Goal: Task Accomplishment & Management: Manage account settings

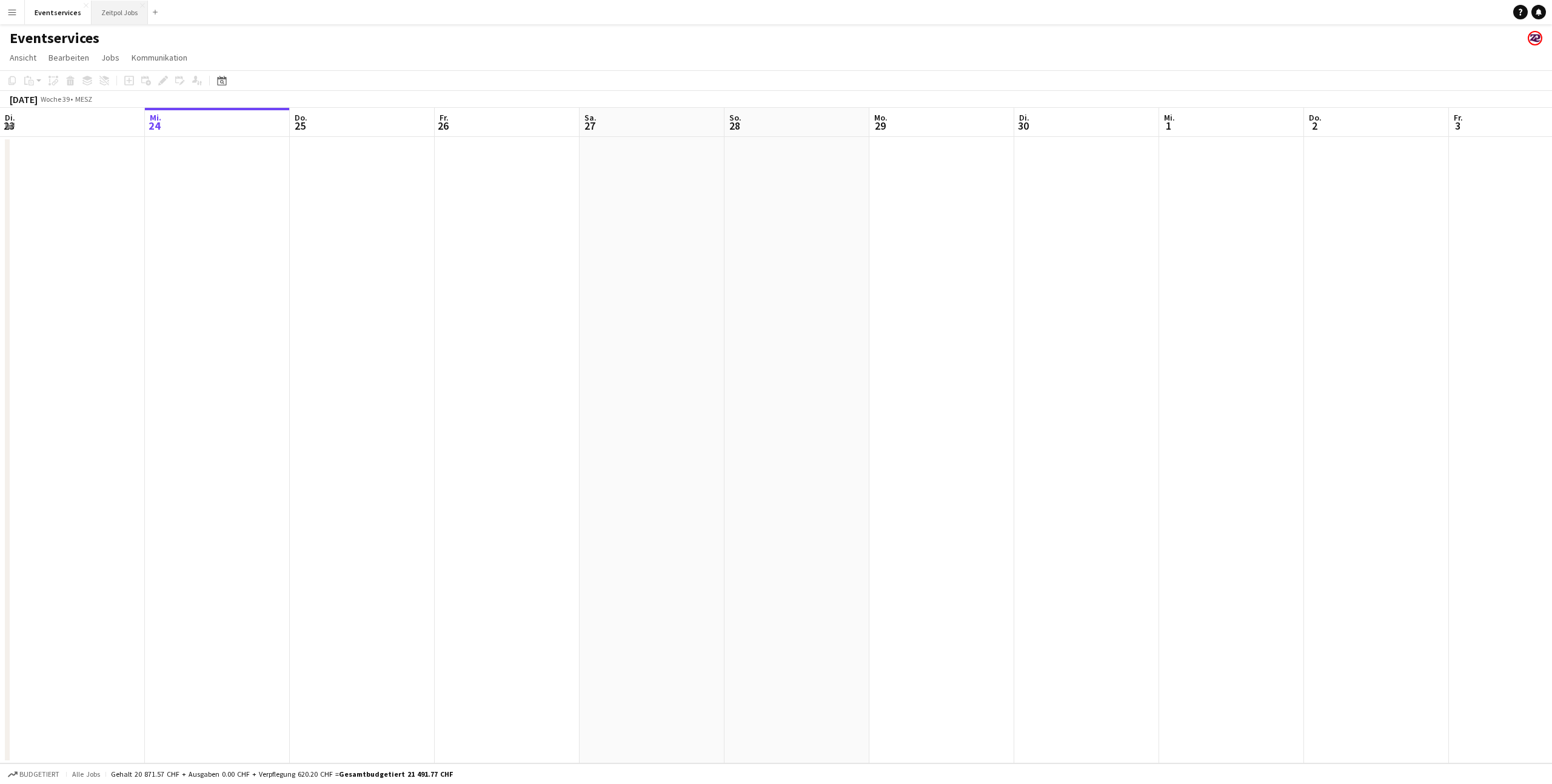
click at [107, 14] on button "Zeitpol Jobs Schließen" at bounding box center [119, 12] width 57 height 24
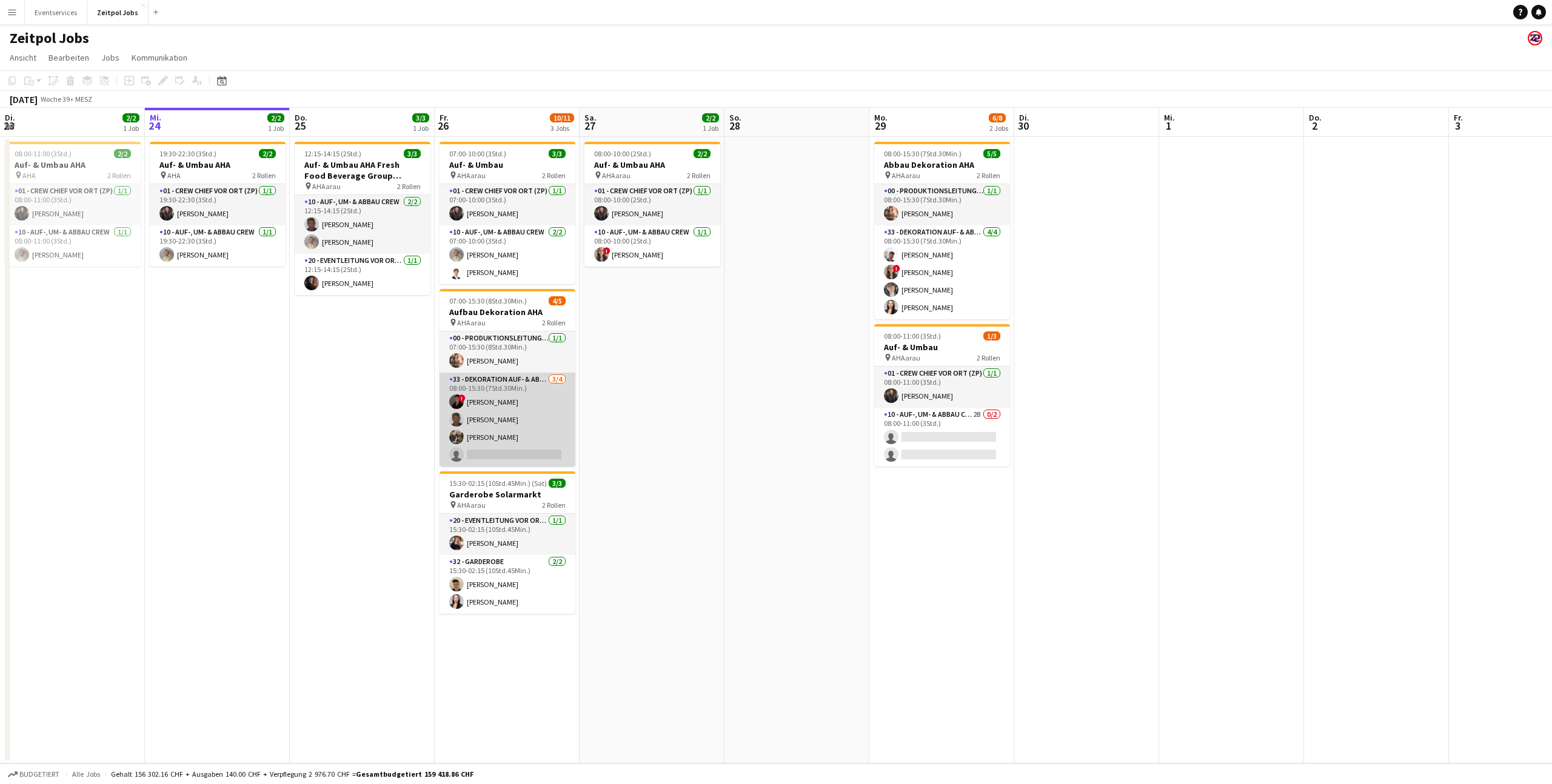
click at [514, 382] on app-card-role "33 - Dekoration Auf- & Abbau [DATE] 08:00-15:30 (7Std.30Min.) ! [PERSON_NAME] […" at bounding box center [507, 419] width 136 height 94
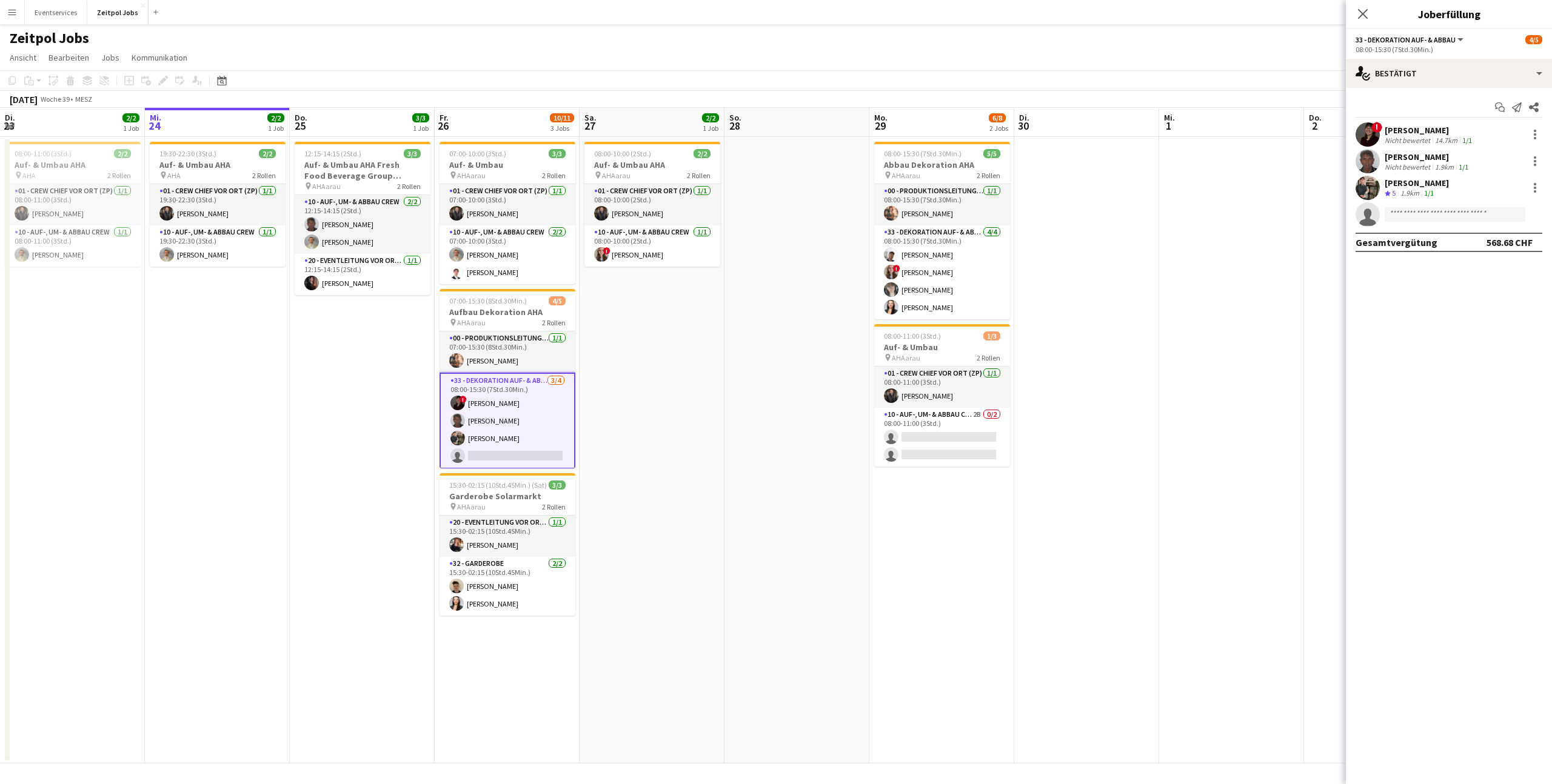
click at [641, 52] on app-page-menu "Ansicht Tagesansicht erweitert Tagesansicht zusammengeklappt Monatsansicht Datu…" at bounding box center [776, 58] width 1552 height 23
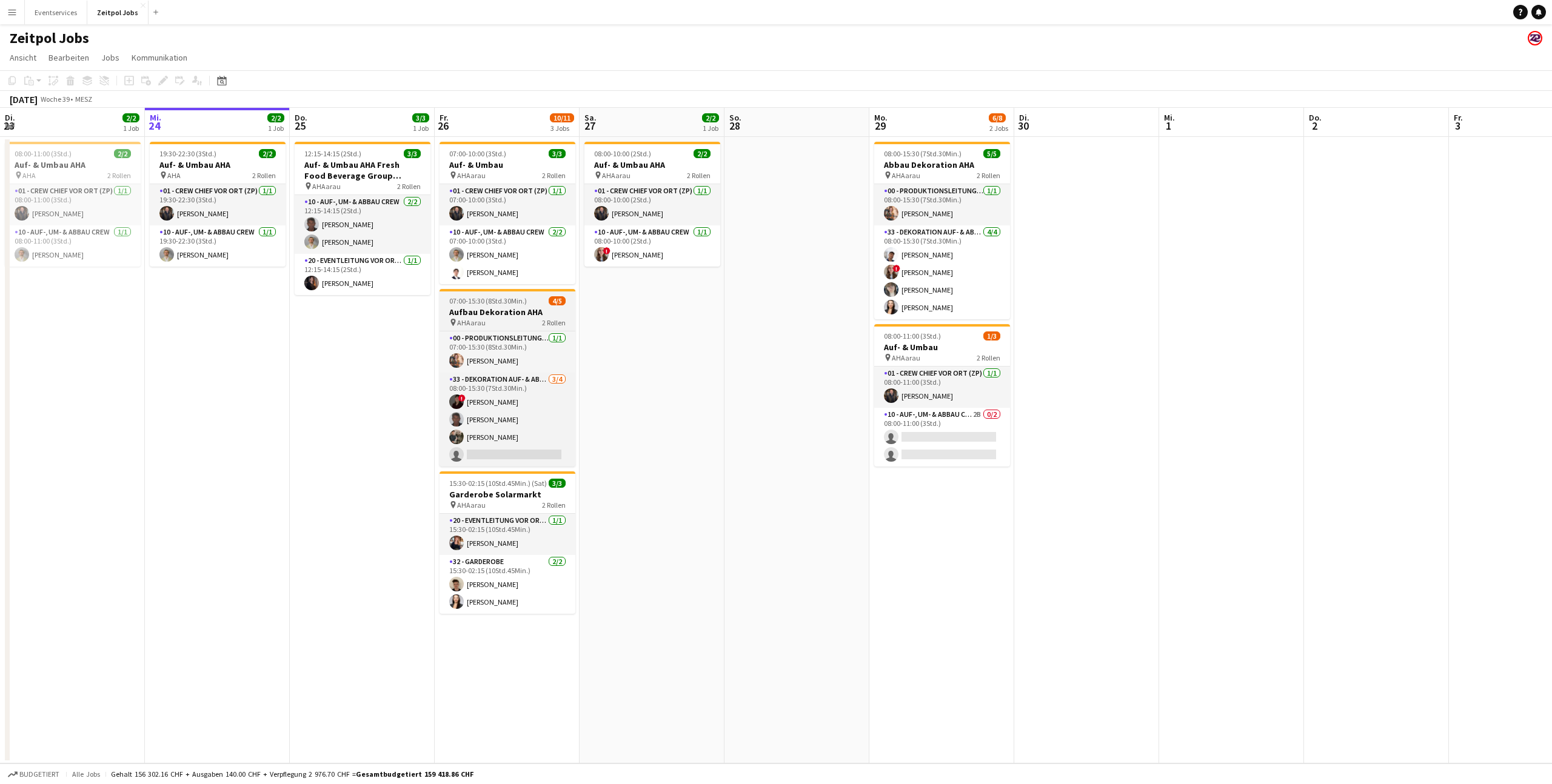
click at [526, 316] on h3 "Aufbau Dekoration AHA" at bounding box center [507, 312] width 136 height 11
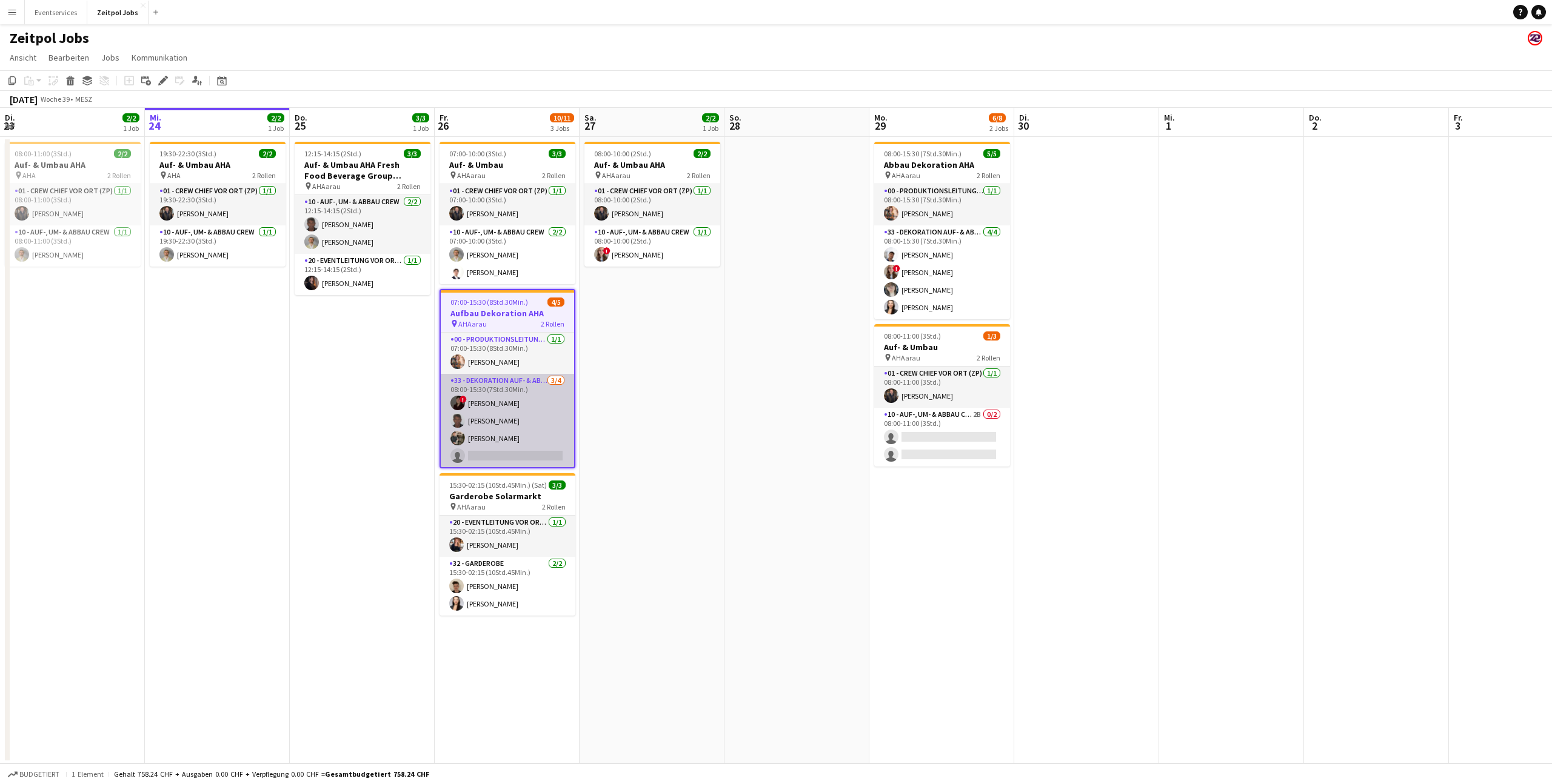
click at [519, 390] on app-card-role "33 - Dekoration Auf- & Abbau [DATE] 08:00-15:30 (7Std.30Min.) ! [PERSON_NAME] […" at bounding box center [507, 420] width 134 height 94
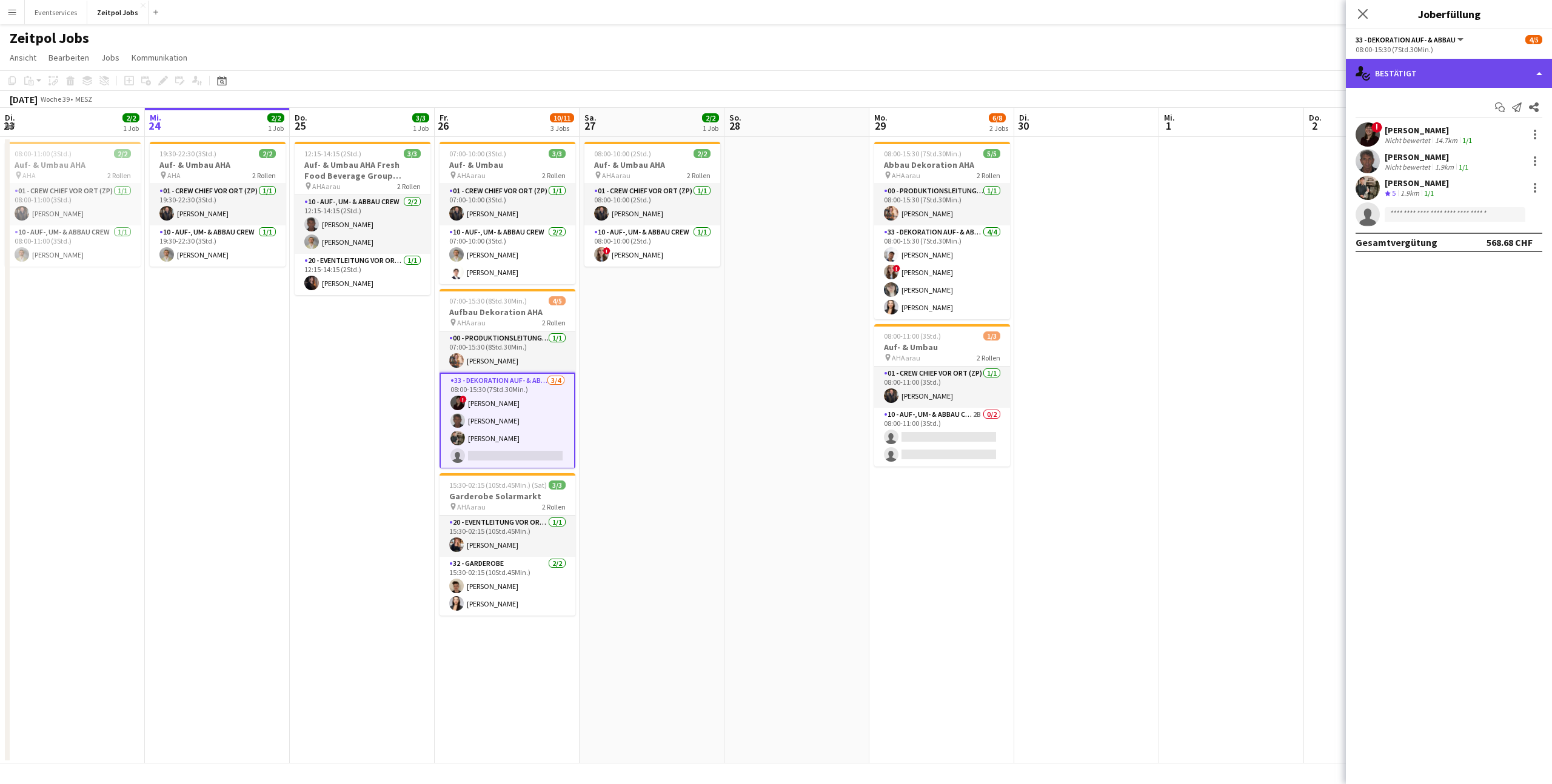
click at [1536, 70] on div "single-neutral-actions-check-2 Bestätigt" at bounding box center [1449, 73] width 206 height 29
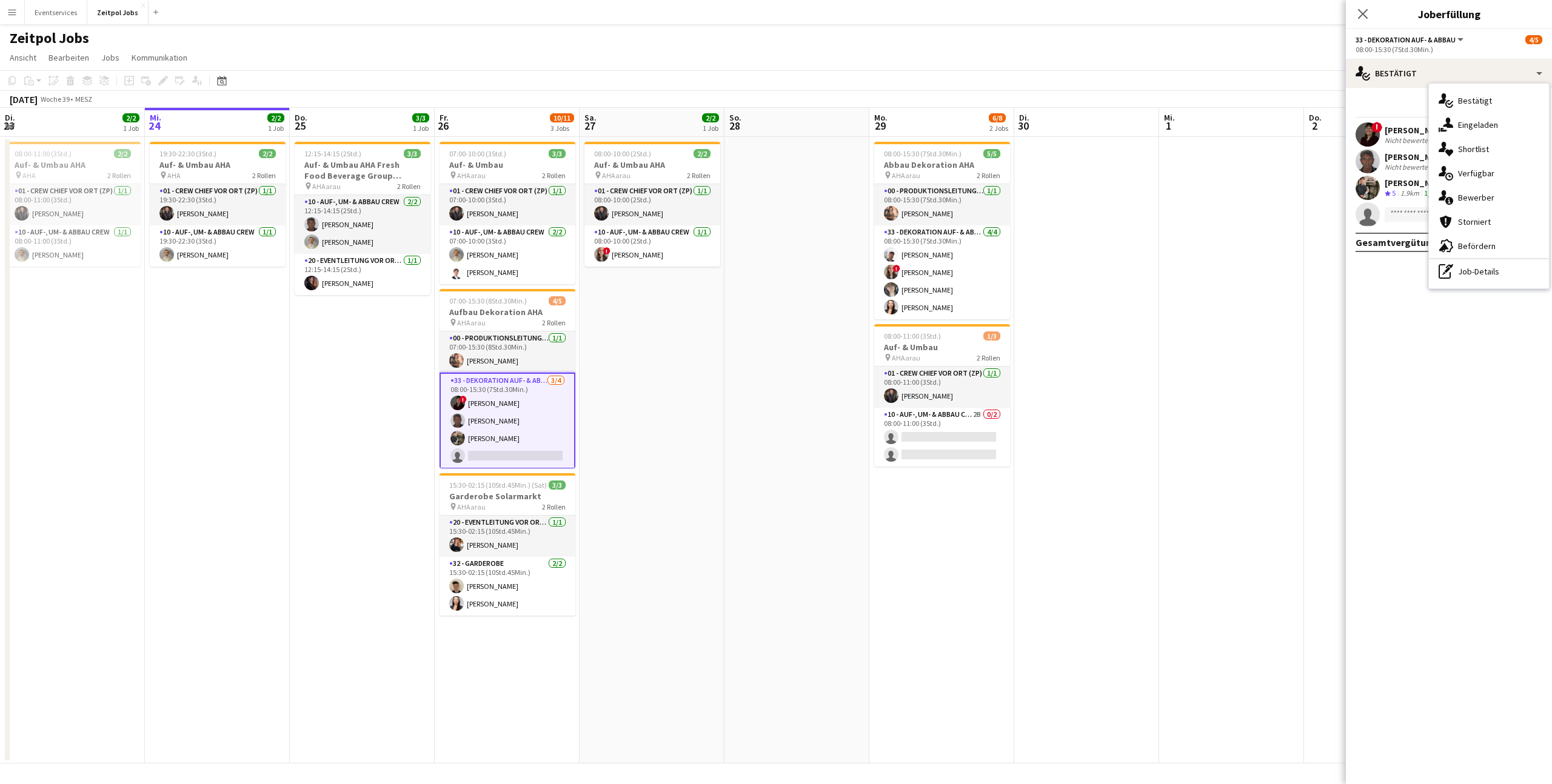
click at [1337, 403] on app-date-cell at bounding box center [1376, 450] width 145 height 626
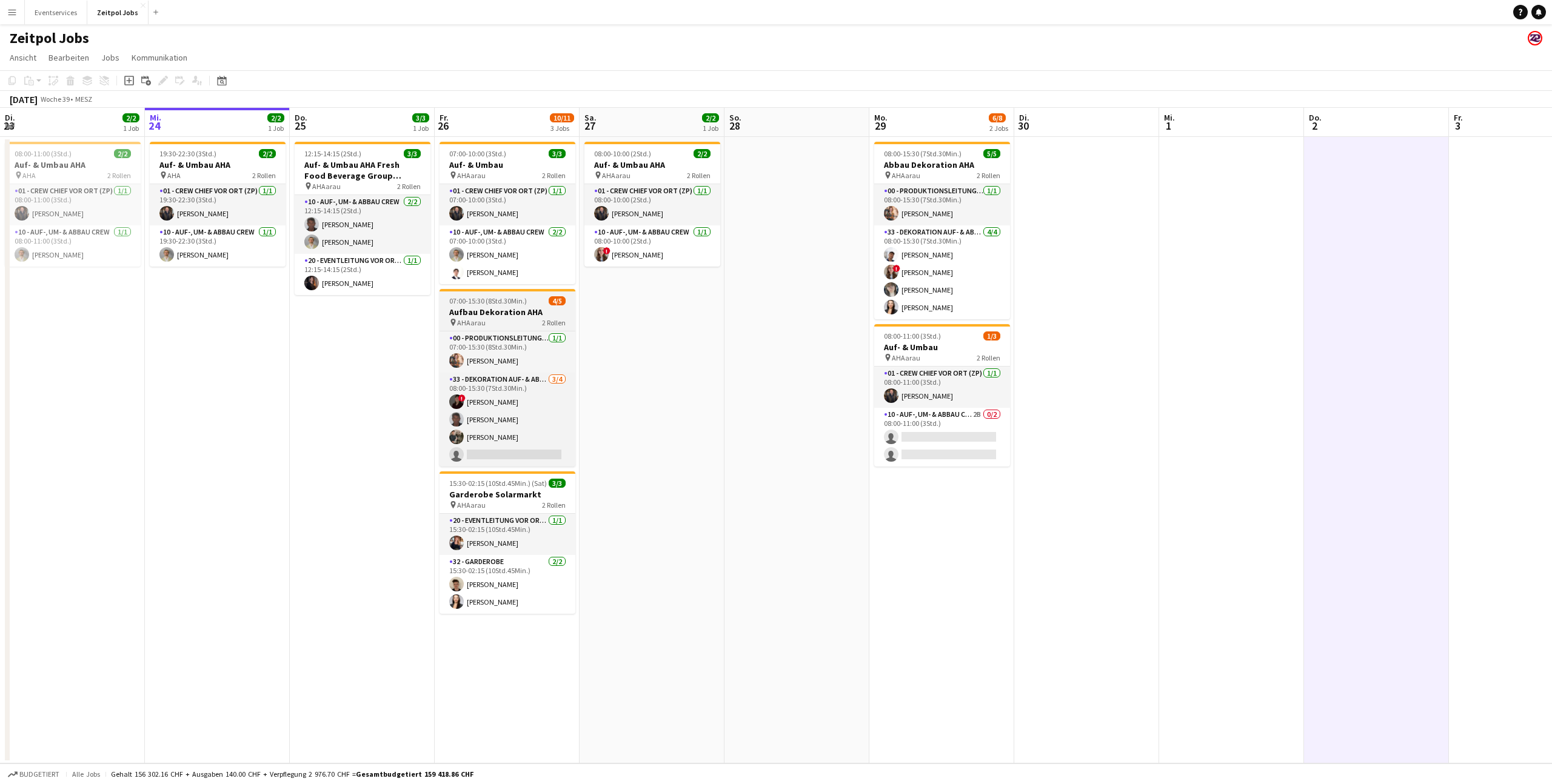
click at [506, 320] on div "pin AHAarau 2 Rollen" at bounding box center [507, 323] width 136 height 10
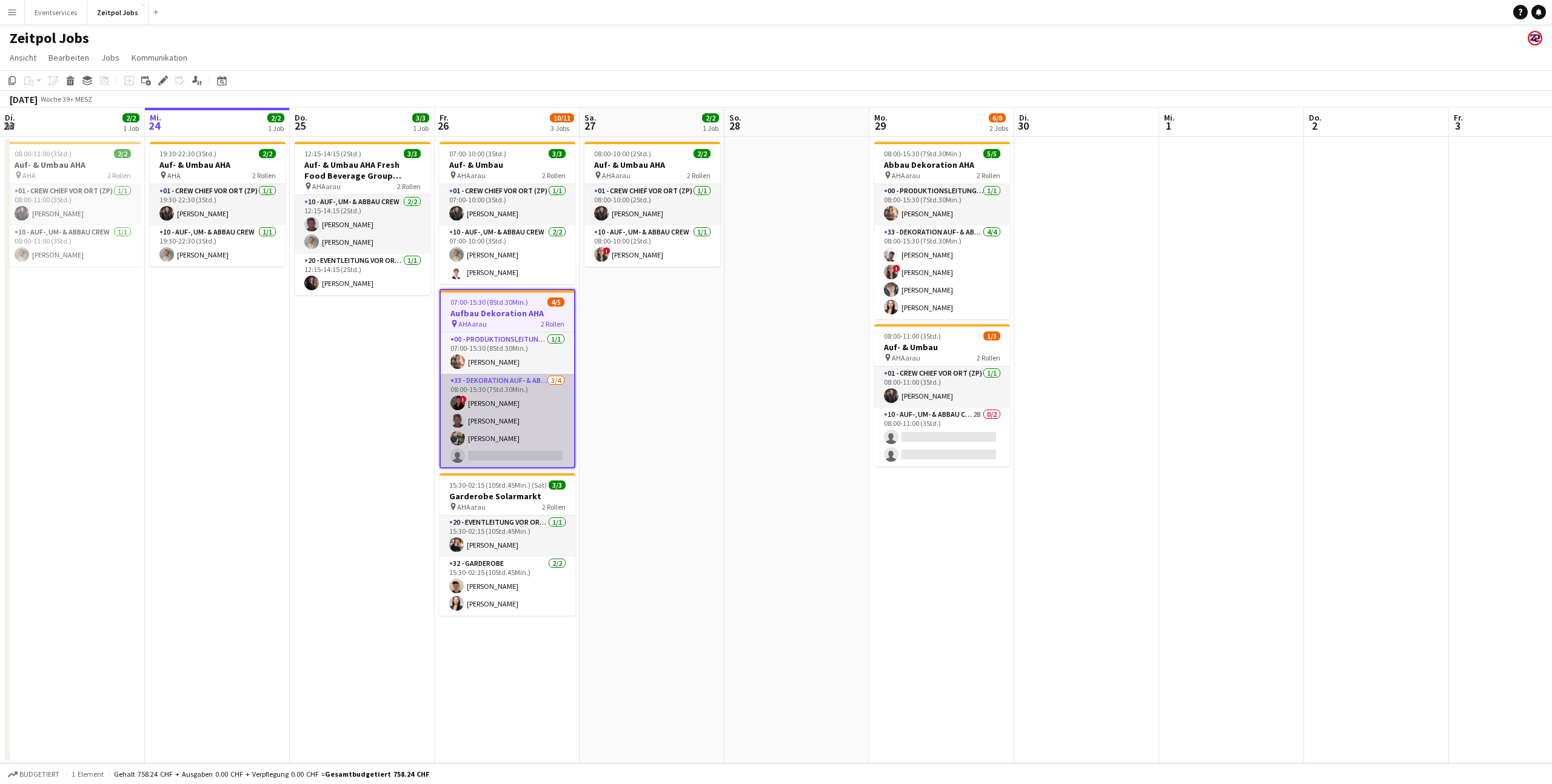
click at [509, 394] on app-card-role "33 - Dekoration Auf- & Abbau [DATE] 08:00-15:30 (7Std.30Min.) ! [PERSON_NAME] […" at bounding box center [507, 420] width 134 height 94
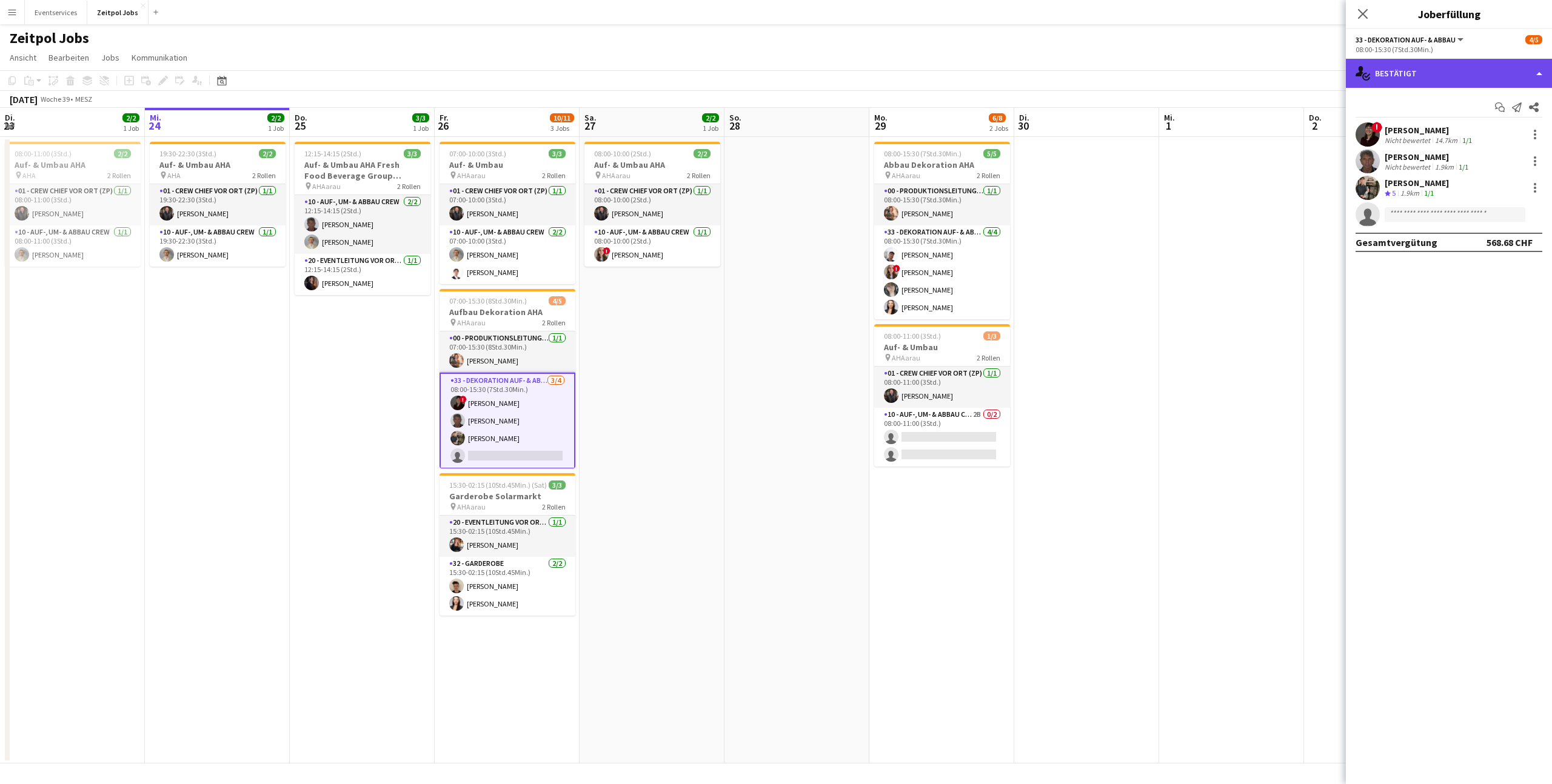
click at [1540, 72] on div "single-neutral-actions-check-2 Bestätigt" at bounding box center [1449, 73] width 206 height 29
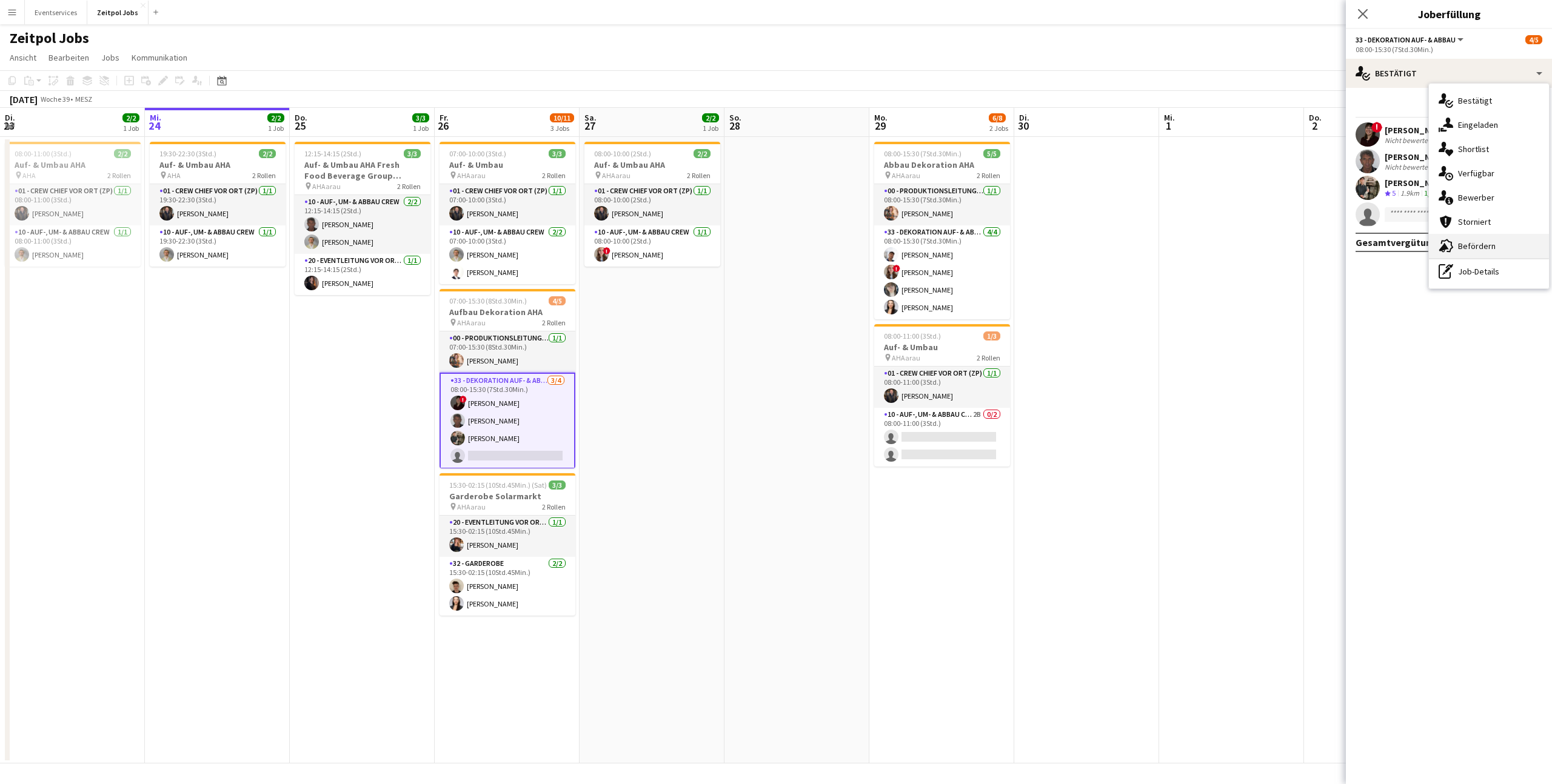
click at [1467, 245] on span "Befördern" at bounding box center [1477, 246] width 38 height 11
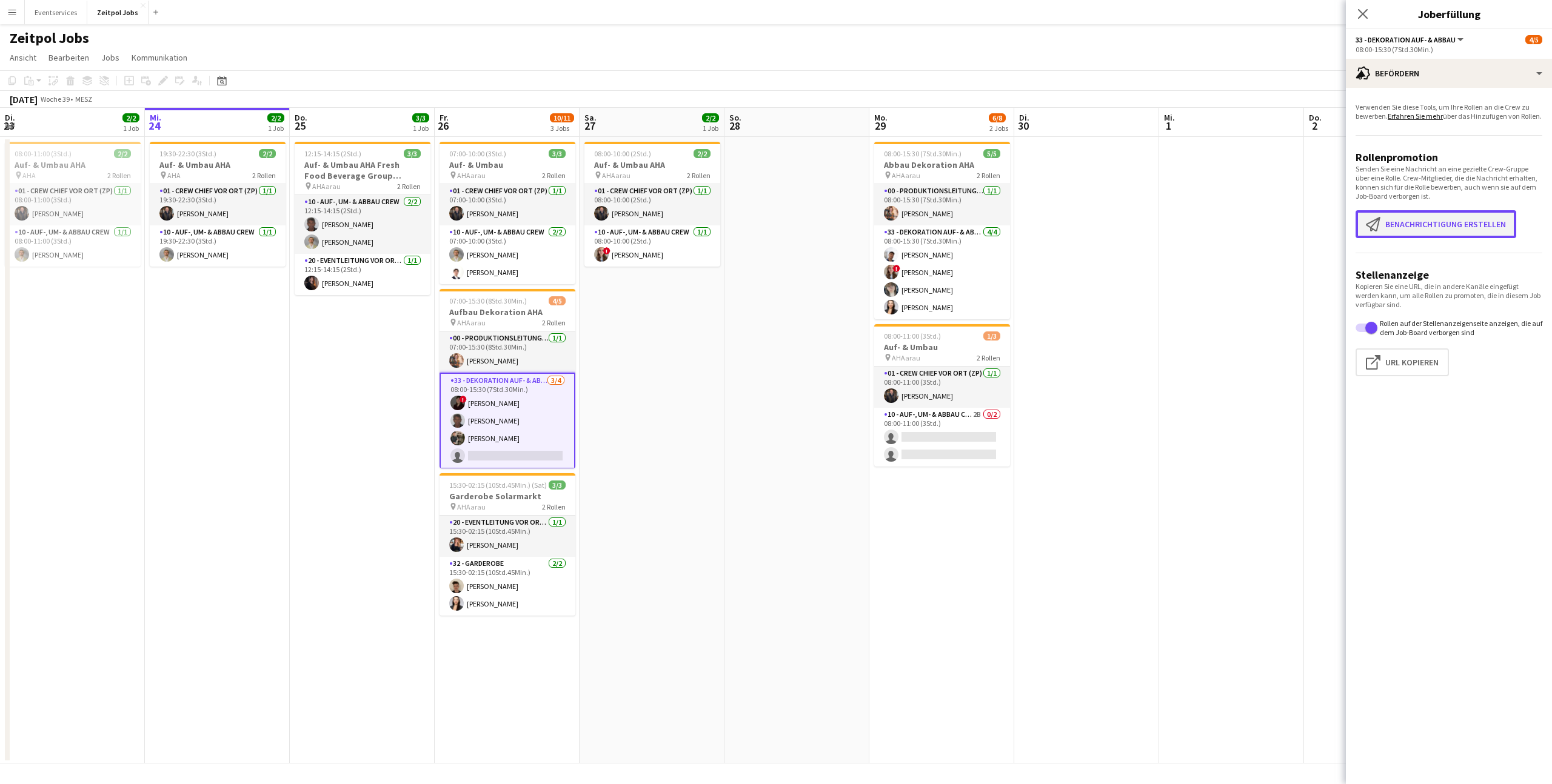
click at [1430, 232] on button "Benachrichtigung erstellen Benachrichtigung erstellen" at bounding box center [1436, 224] width 161 height 28
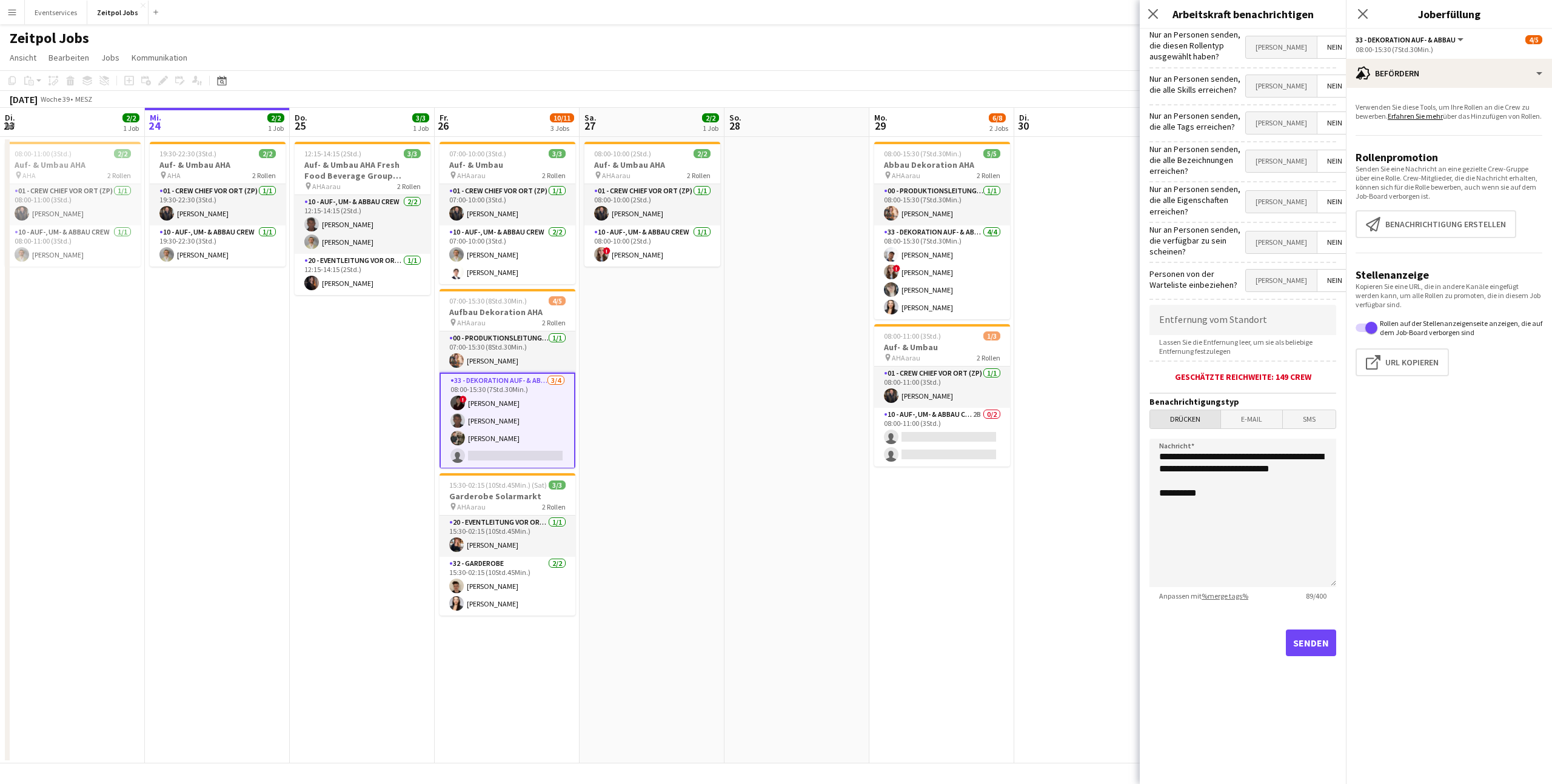
click at [1194, 410] on span "Drücken" at bounding box center [1185, 419] width 70 height 18
click at [1181, 410] on span "Drücken" at bounding box center [1185, 419] width 70 height 18
click at [1320, 641] on button "Senden" at bounding box center [1311, 642] width 50 height 27
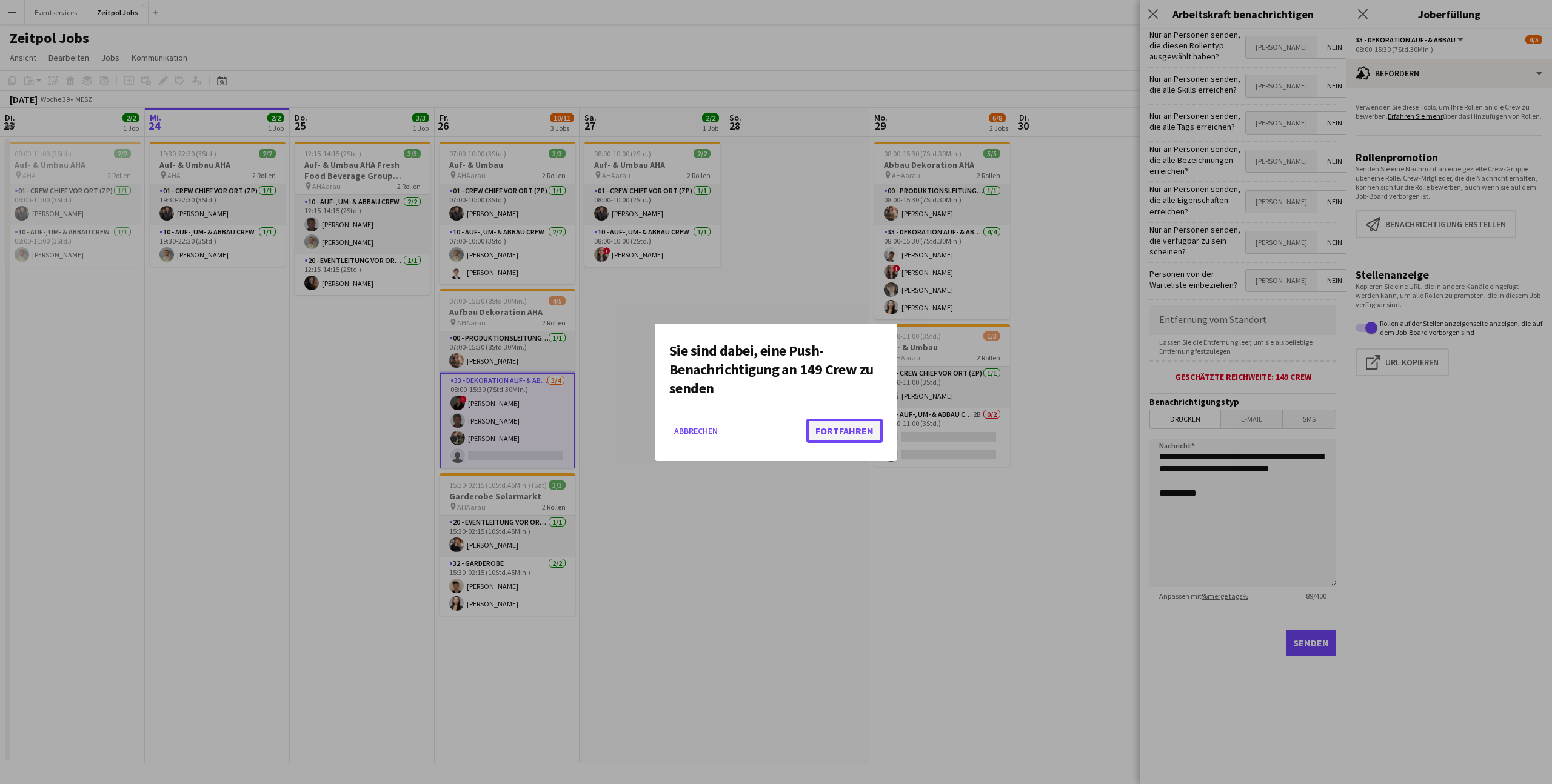
click at [850, 432] on button "Fortfahren" at bounding box center [844, 431] width 76 height 24
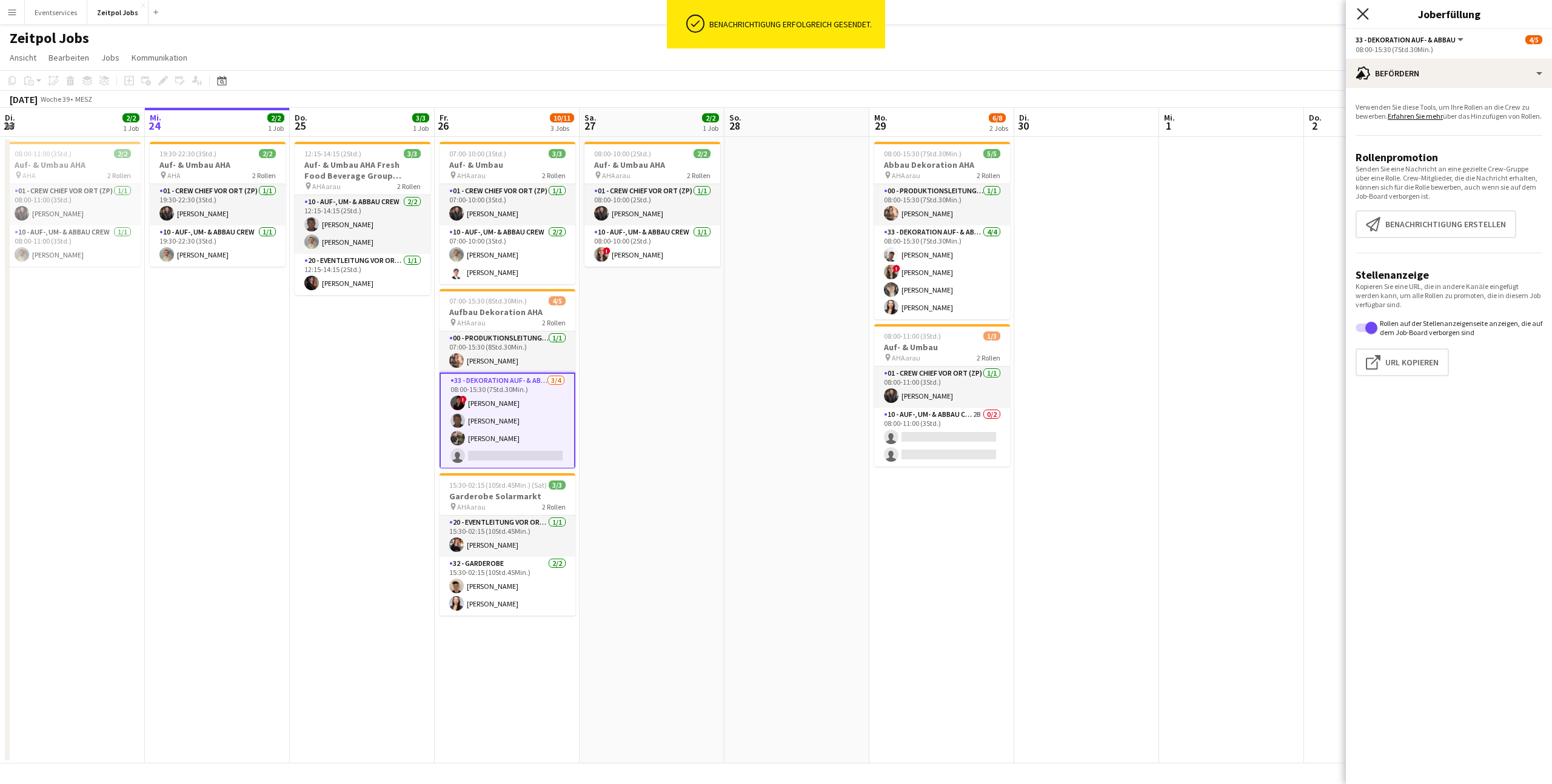
click at [1367, 14] on icon "Pop-in schließen" at bounding box center [1363, 14] width 12 height 12
